Goal: Transaction & Acquisition: Book appointment/travel/reservation

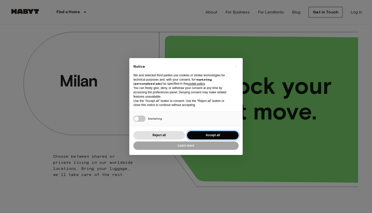
click at [199, 132] on button "Accept all" at bounding box center [213, 135] width 52 height 8
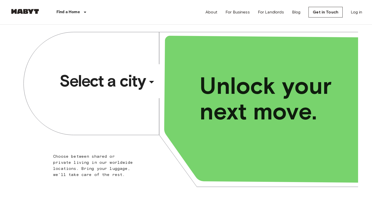
click at [151, 81] on div "​" at bounding box center [158, 86] width 52 height 10
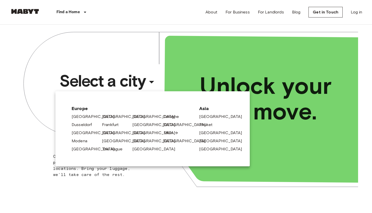
click at [166, 131] on link "Milan" at bounding box center [171, 133] width 15 height 6
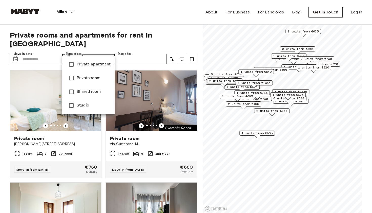
type input "**********"
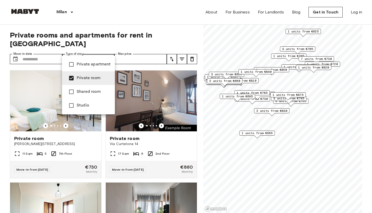
click at [48, 51] on div at bounding box center [186, 106] width 372 height 213
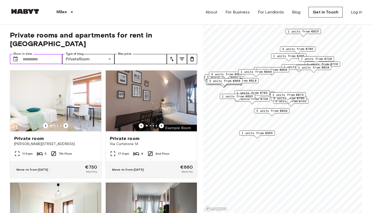
click at [35, 54] on input "Move-in date" at bounding box center [43, 59] width 40 height 10
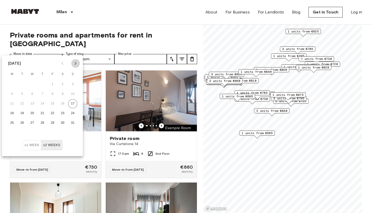
click at [78, 64] on icon "Next month" at bounding box center [76, 63] width 6 height 6
click at [11, 84] on button "1" at bounding box center [12, 84] width 9 height 9
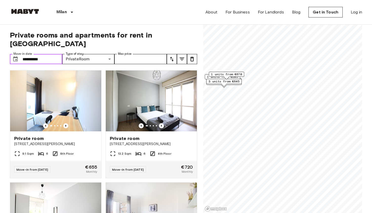
click at [51, 54] on input "**********" at bounding box center [43, 59] width 40 height 10
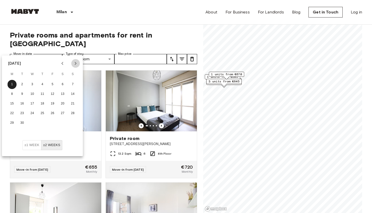
click at [78, 60] on button "Next month" at bounding box center [75, 63] width 9 height 9
click at [11, 121] on button "27" at bounding box center [12, 122] width 9 height 9
type input "**********"
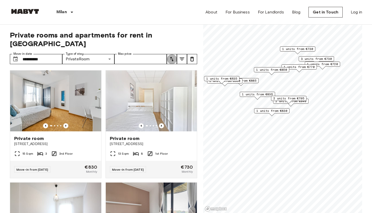
click at [171, 56] on icon "tune" at bounding box center [172, 59] width 6 height 6
click at [178, 70] on li "Lowest price" at bounding box center [192, 69] width 51 height 9
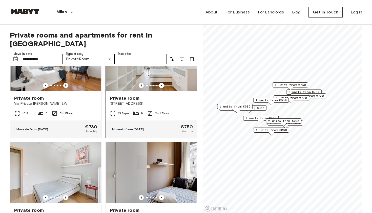
scroll to position [265, 0]
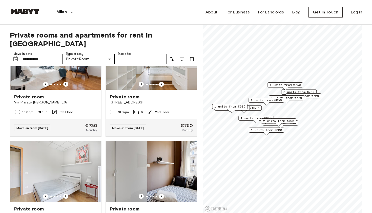
click at [285, 121] on span "2 units from €795" at bounding box center [278, 120] width 31 height 5
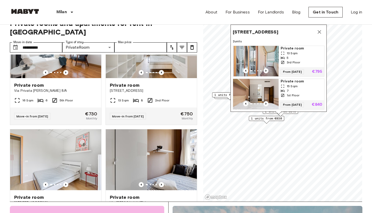
scroll to position [12, 0]
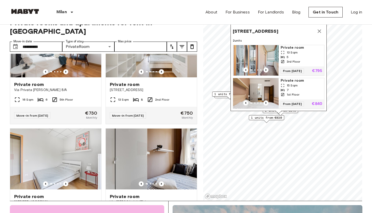
click at [291, 47] on span "Private room" at bounding box center [302, 47] width 42 height 5
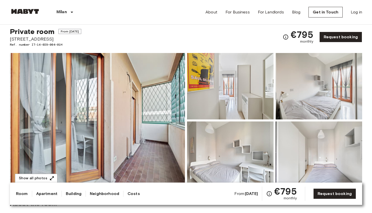
scroll to position [17, 0]
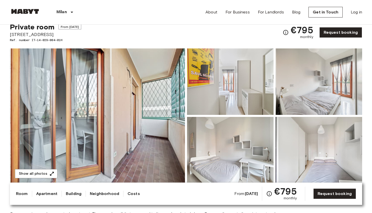
click at [131, 115] on img at bounding box center [97, 115] width 175 height 135
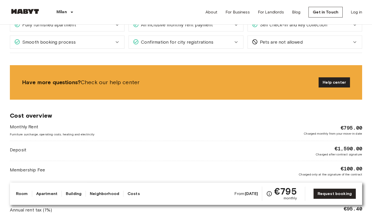
scroll to position [430, 0]
